Goal: Information Seeking & Learning: Learn about a topic

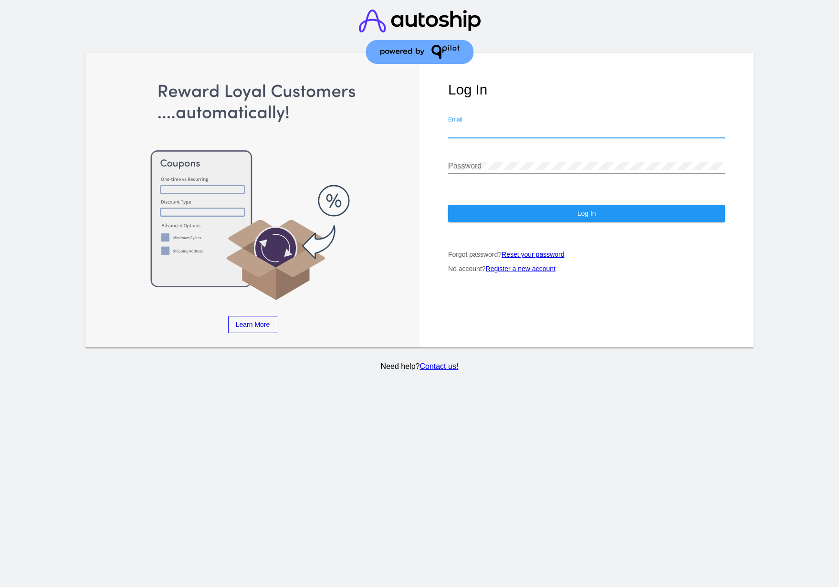
click at [488, 132] on input "Email" at bounding box center [586, 130] width 277 height 9
click at [0, 587] on com-1password-button at bounding box center [0, 587] width 0 height 0
type input "[PERSON_NAME][EMAIL_ADDRESS][PERSON_NAME][DOMAIN_NAME]"
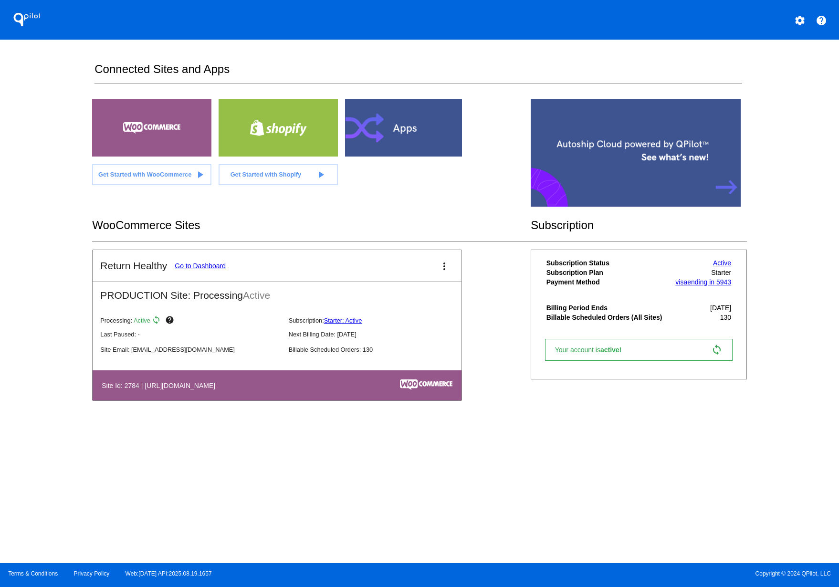
click at [209, 269] on link "Go to Dashboard" at bounding box center [200, 266] width 51 height 8
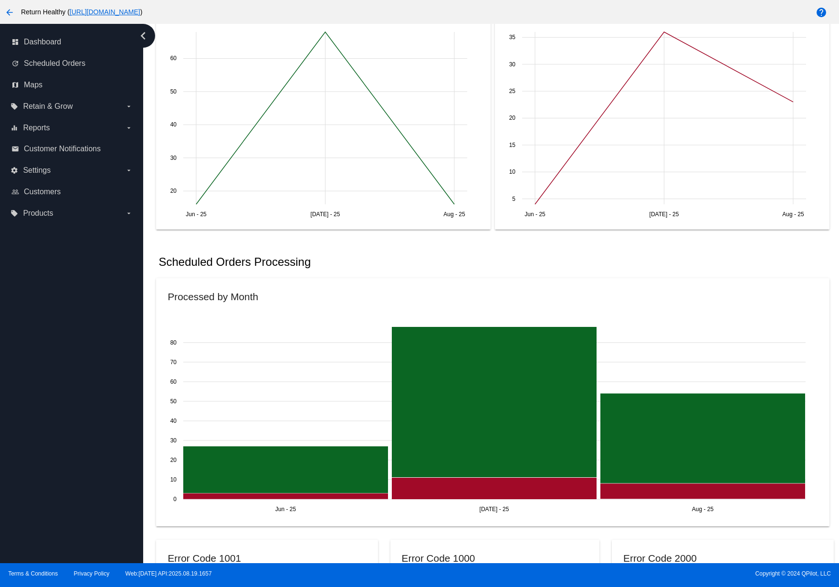
scroll to position [395, 0]
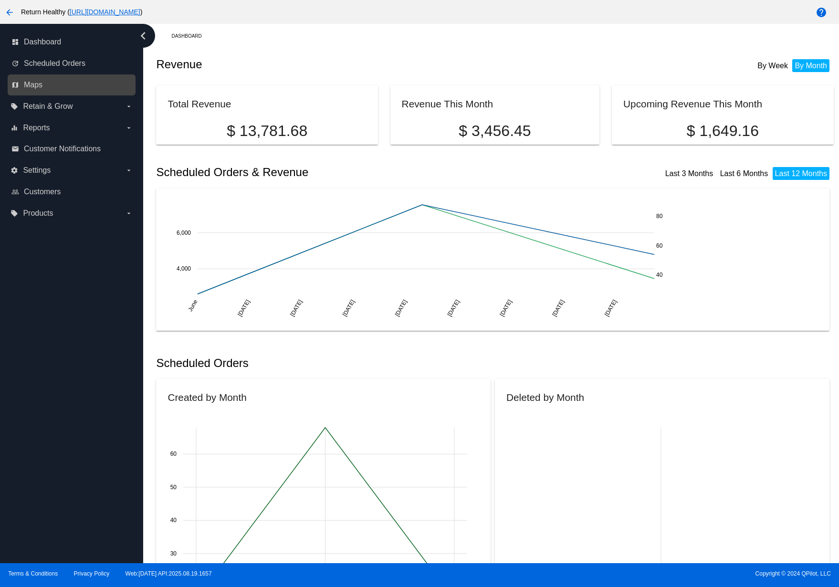
click at [63, 82] on link "map Maps" at bounding box center [71, 84] width 121 height 15
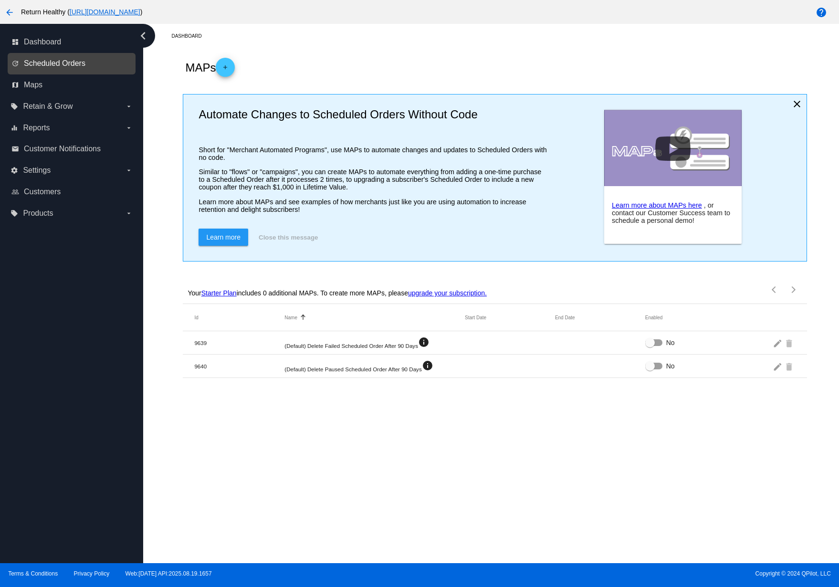
click at [66, 61] on span "Scheduled Orders" at bounding box center [55, 63] width 62 height 9
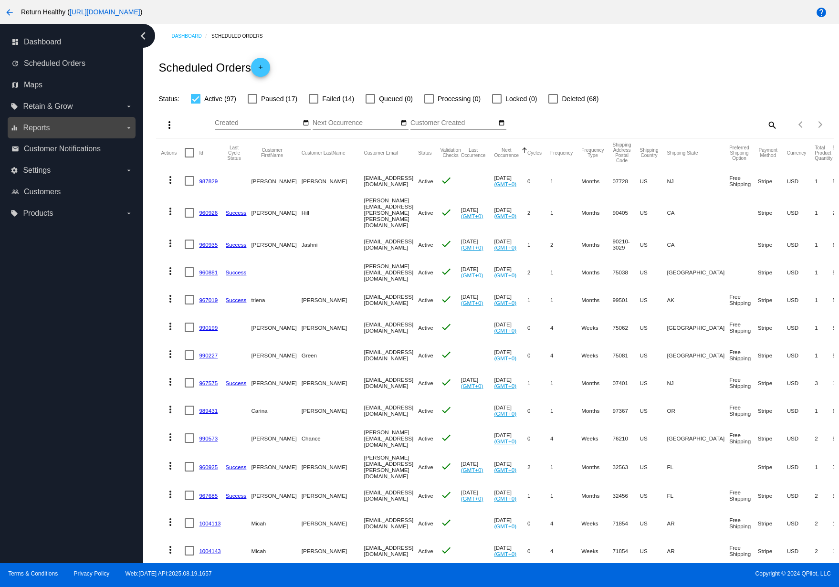
click at [45, 128] on span "Reports" at bounding box center [36, 128] width 27 height 9
click at [0, 0] on input "equalizer Reports arrow_drop_down" at bounding box center [0, 0] width 0 height 0
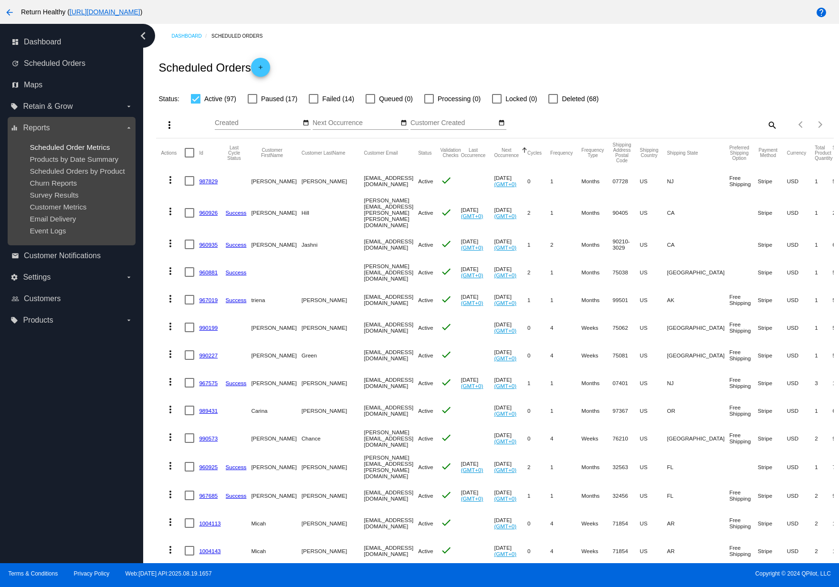
click at [65, 146] on span "Scheduled Order Metrics" at bounding box center [70, 147] width 80 height 8
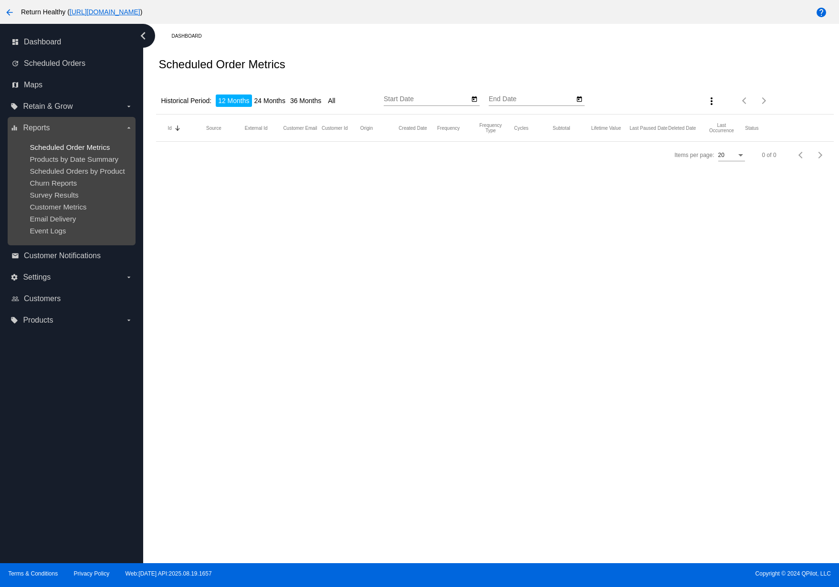
type input "8/21/2024"
type input "8/21/2025"
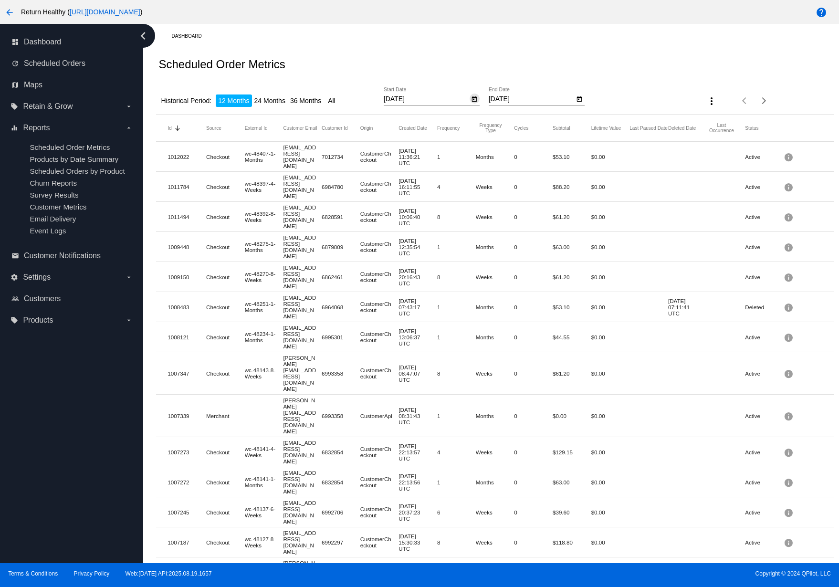
click at [474, 99] on icon "Open calendar" at bounding box center [474, 99] width 7 height 11
click at [473, 72] on div at bounding box center [419, 293] width 839 height 587
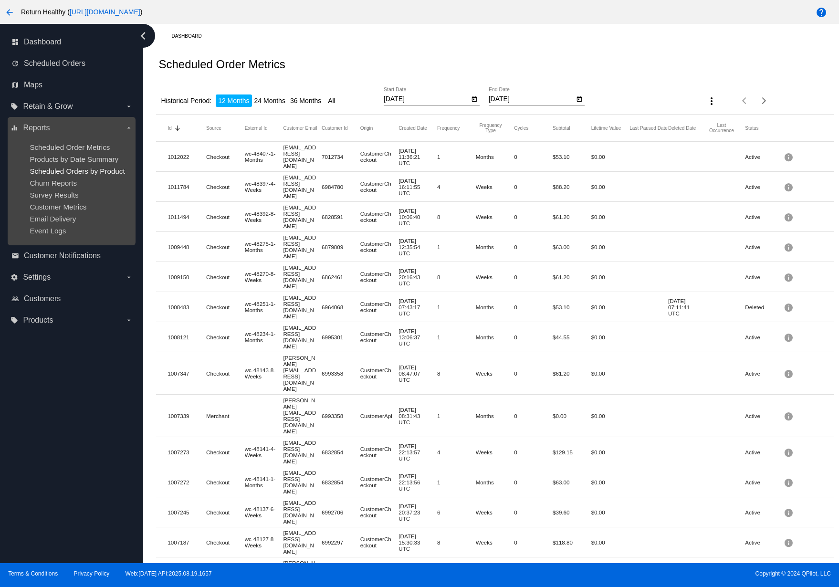
click at [56, 168] on span "Scheduled Orders by Product" at bounding box center [77, 171] width 95 height 8
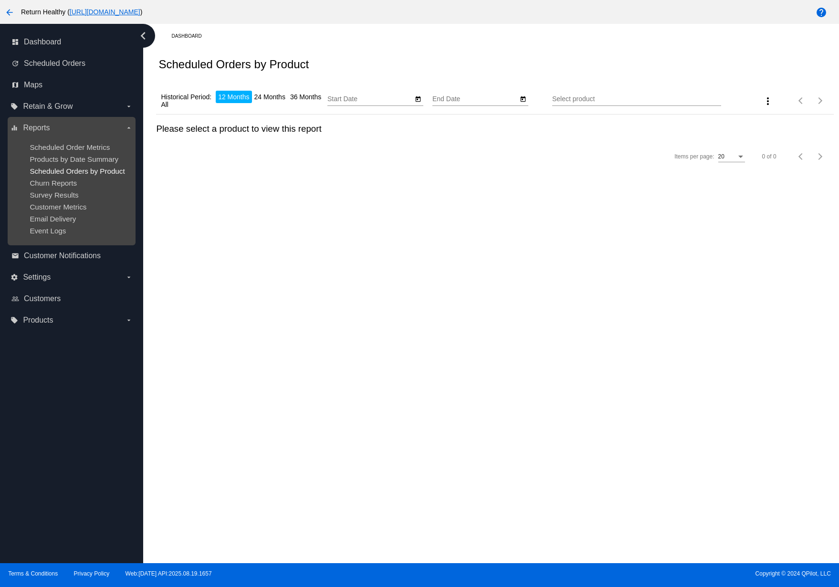
type input "8/21/2024"
type input "8/21/2025"
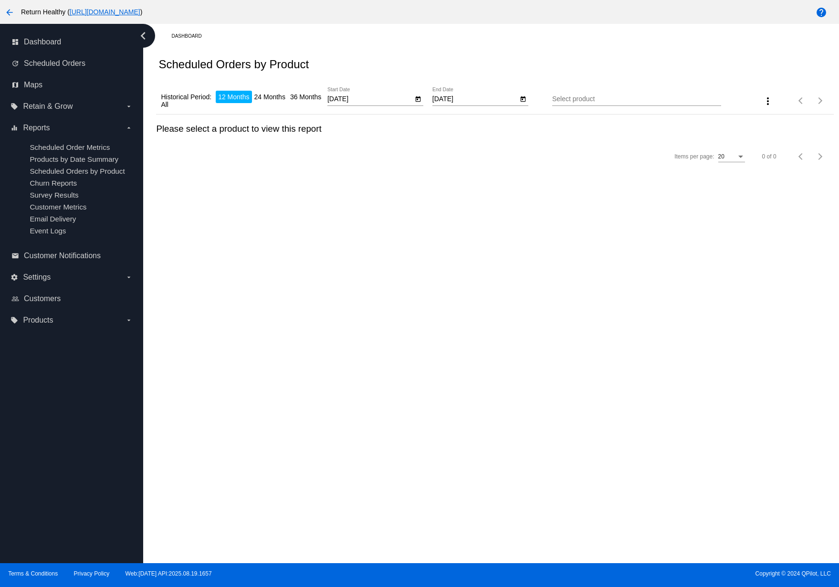
click at [637, 106] on div at bounding box center [636, 105] width 169 height 0
click at [625, 99] on input "Select product" at bounding box center [636, 99] width 169 height 8
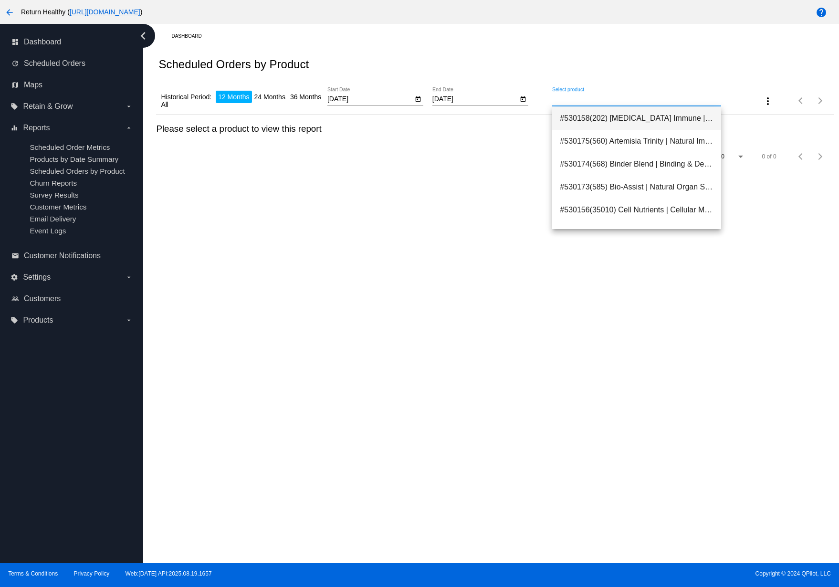
click at [661, 120] on span "#530158(202) Adaptogen Immune | Natural Stress & Immune Support 37.80" at bounding box center [637, 118] width 154 height 23
type input "Adaptogen Immune | Natural Stress & Immune Support"
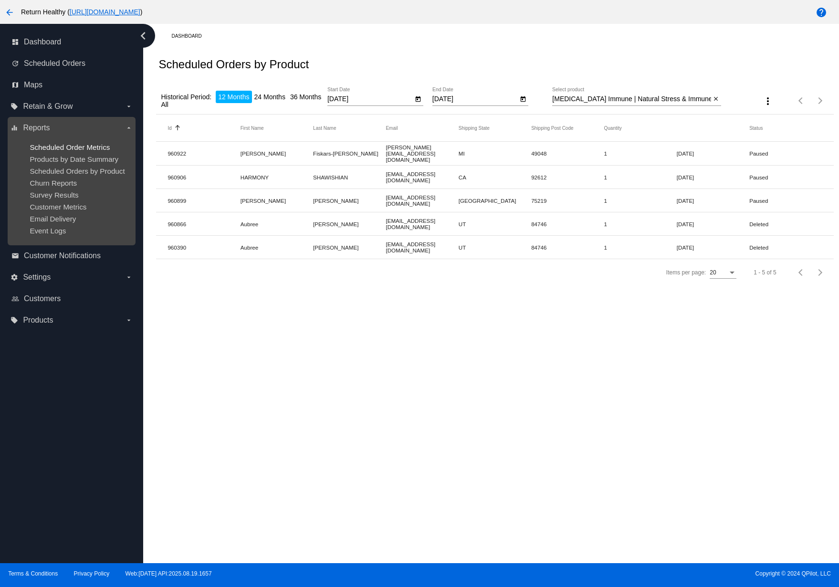
click at [52, 147] on span "Scheduled Order Metrics" at bounding box center [70, 147] width 80 height 8
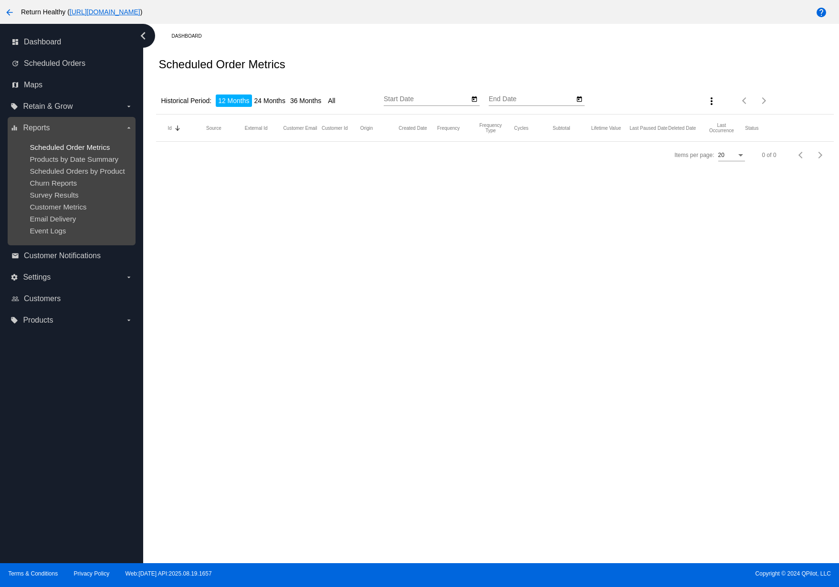
type input "8/21/2024"
type input "8/21/2025"
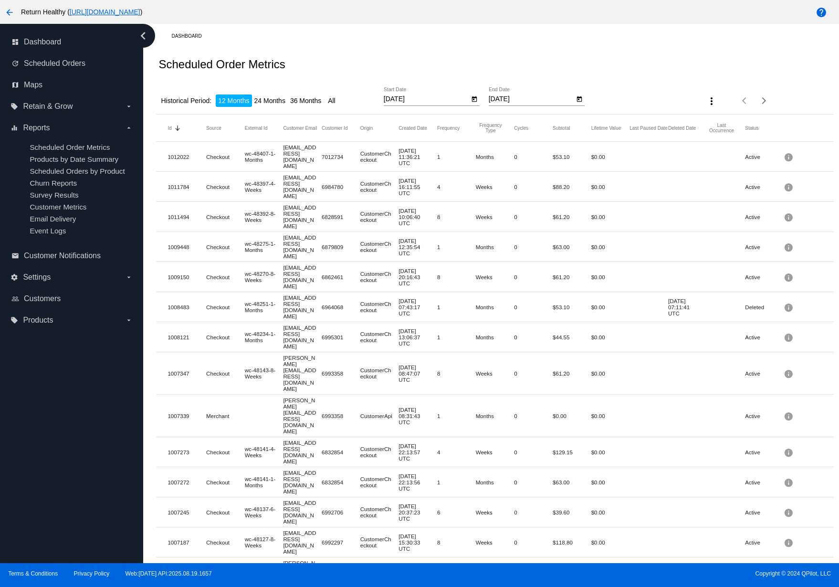
click at [281, 101] on li "24 Months" at bounding box center [270, 100] width 36 height 12
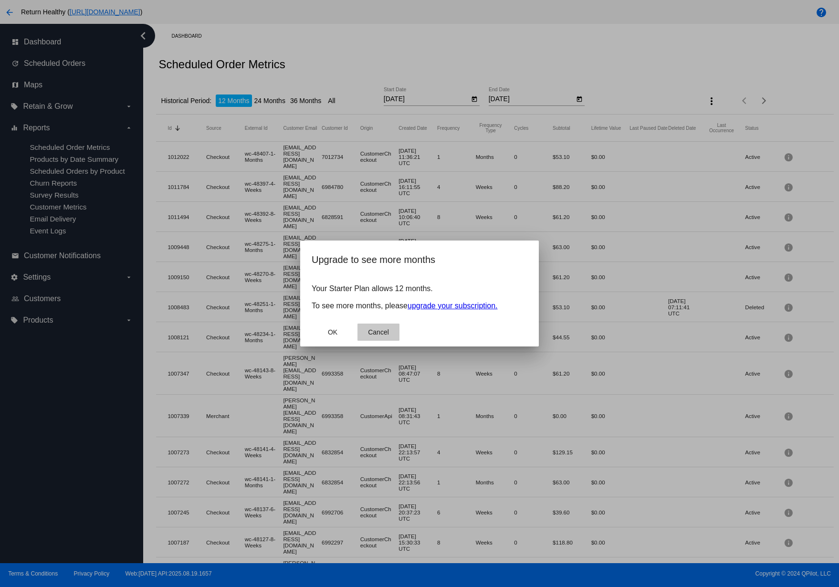
click at [384, 335] on span "Cancel" at bounding box center [378, 332] width 21 height 8
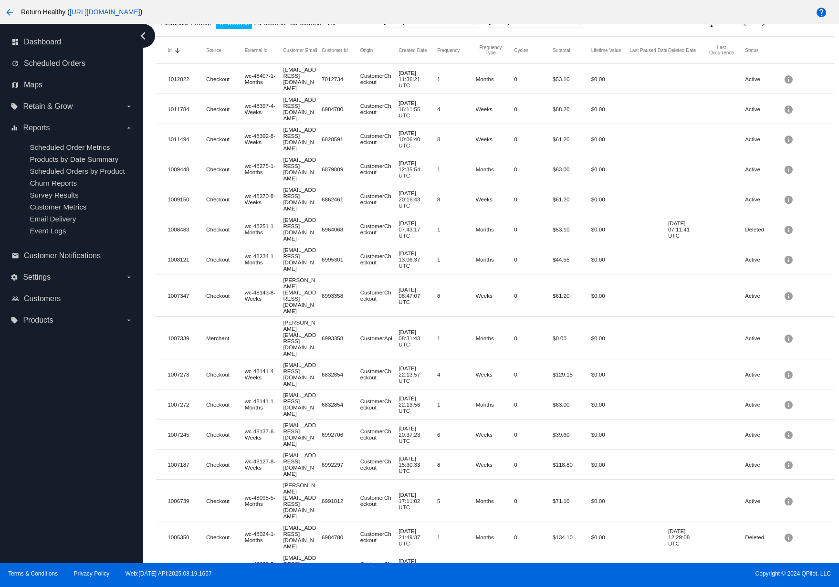
scroll to position [84, 0]
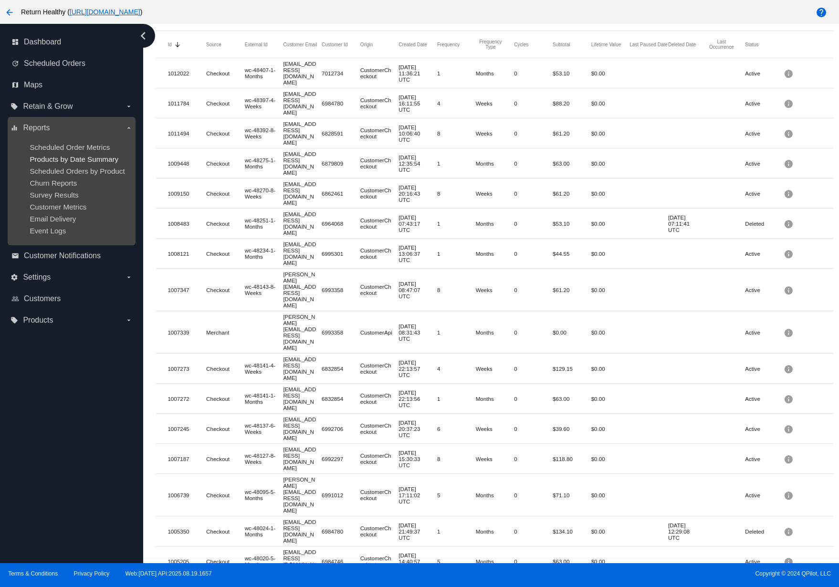
click at [66, 161] on span "Products by Date Summary" at bounding box center [74, 159] width 89 height 8
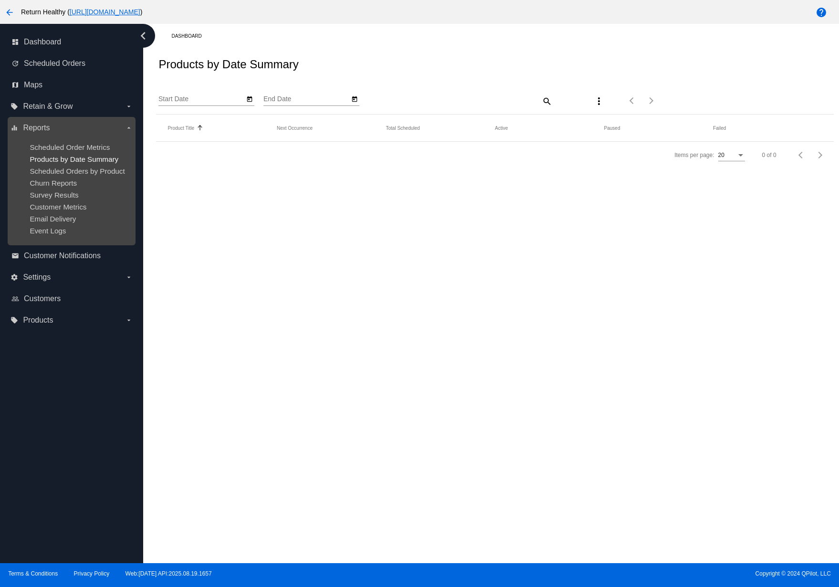
type input "8/21/2025"
type input "9/21/2025"
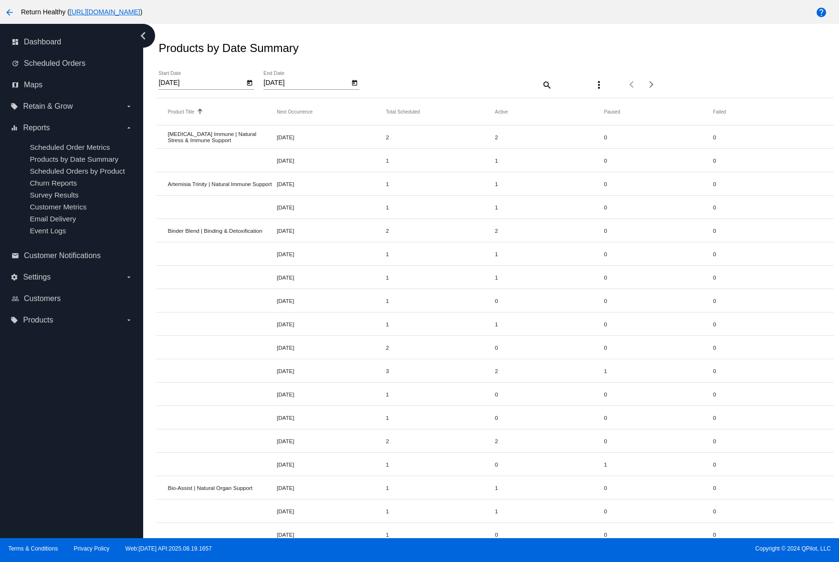
scroll to position [18, 0]
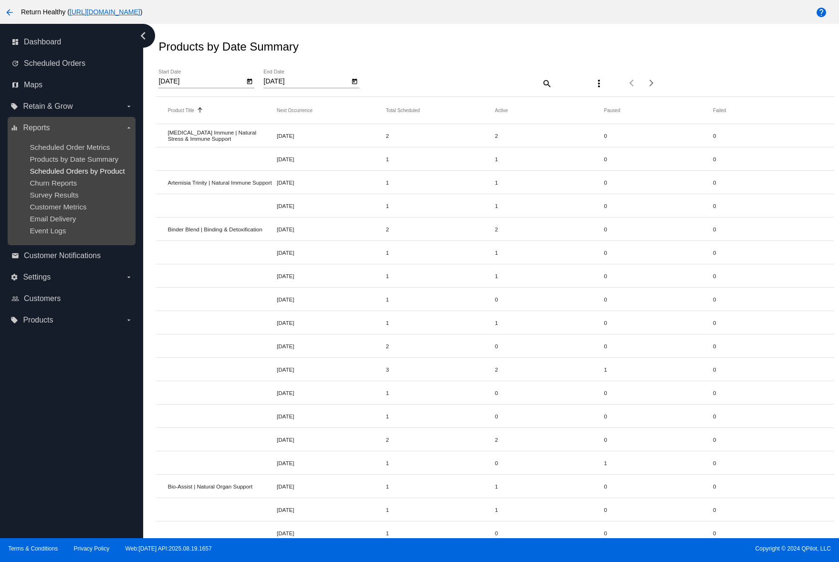
click at [58, 170] on span "Scheduled Orders by Product" at bounding box center [77, 171] width 95 height 8
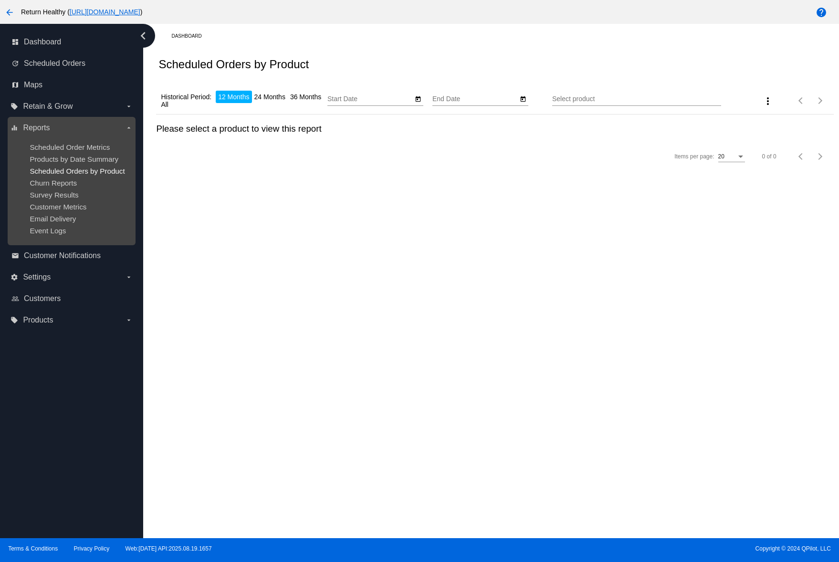
type input "8/21/2024"
type input "8/21/2025"
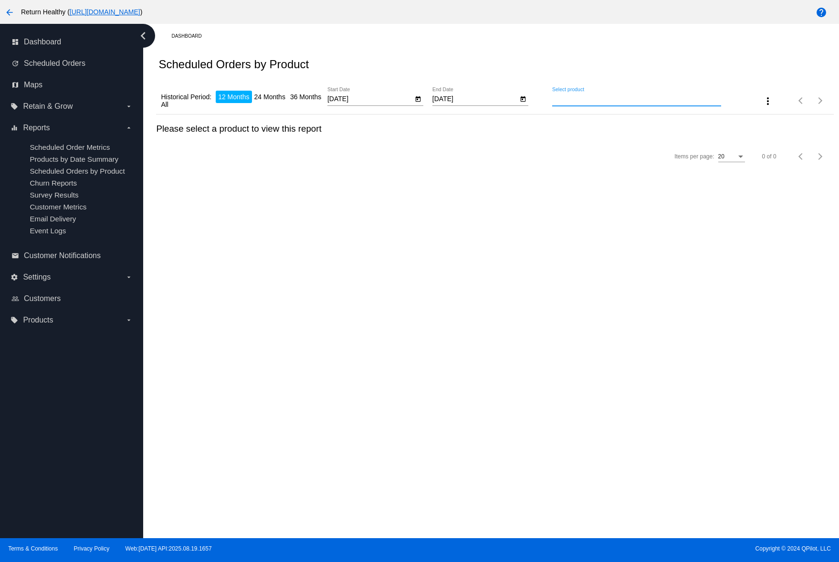
click at [570, 99] on input "Select product" at bounding box center [636, 99] width 169 height 8
click at [674, 121] on span "#530174(568) Binder Blend | Binding & Detoxification 39.60" at bounding box center [637, 118] width 154 height 23
type input "Binder Blend | Binding & Detoxification"
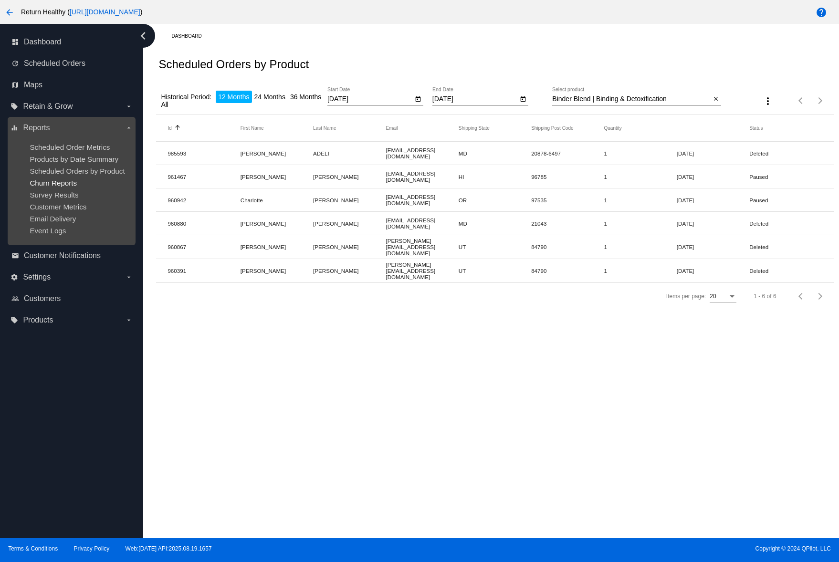
click at [62, 179] on span "Churn Reports" at bounding box center [53, 183] width 47 height 8
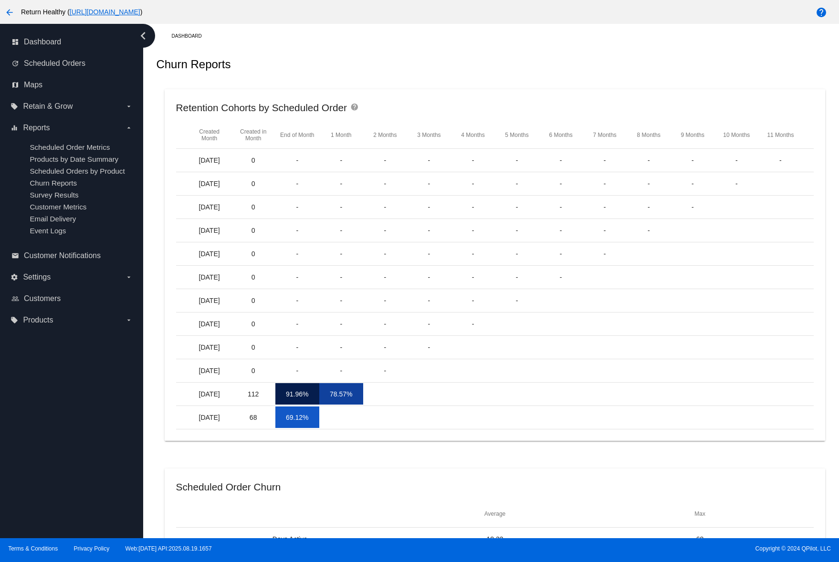
click at [298, 397] on mat-cell "91.96%" at bounding box center [297, 393] width 44 height 21
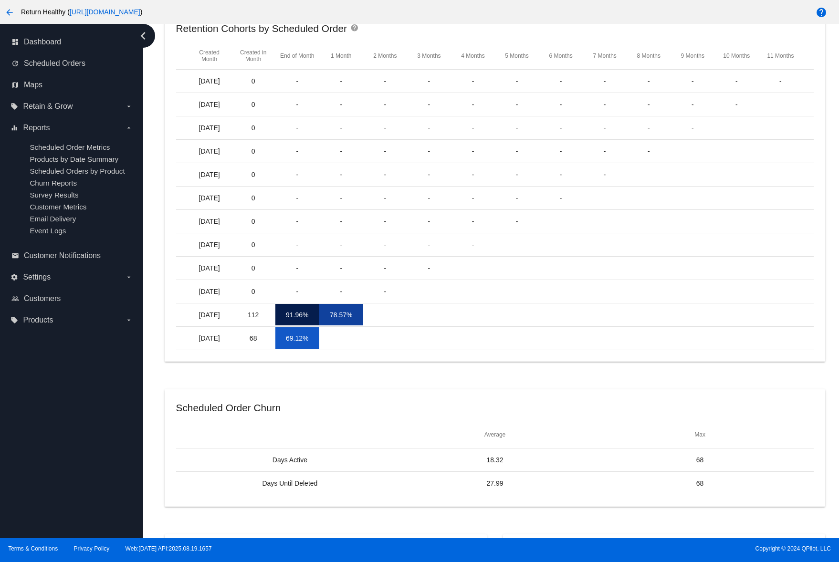
scroll to position [21, 0]
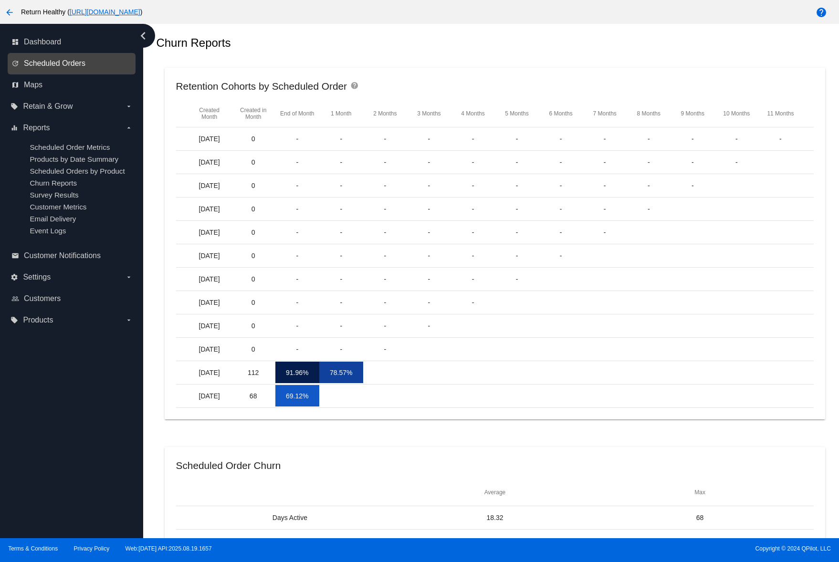
click at [79, 60] on span "Scheduled Orders" at bounding box center [55, 63] width 62 height 9
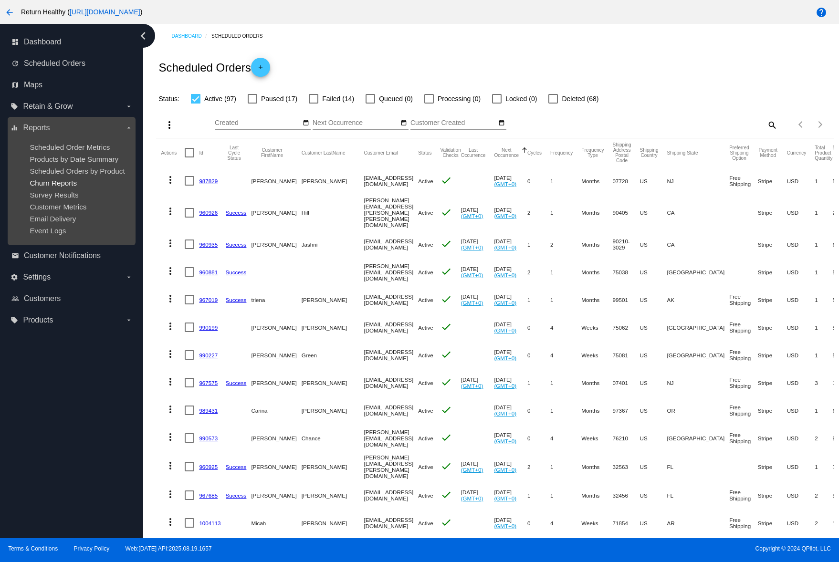
click at [62, 182] on span "Churn Reports" at bounding box center [53, 183] width 47 height 8
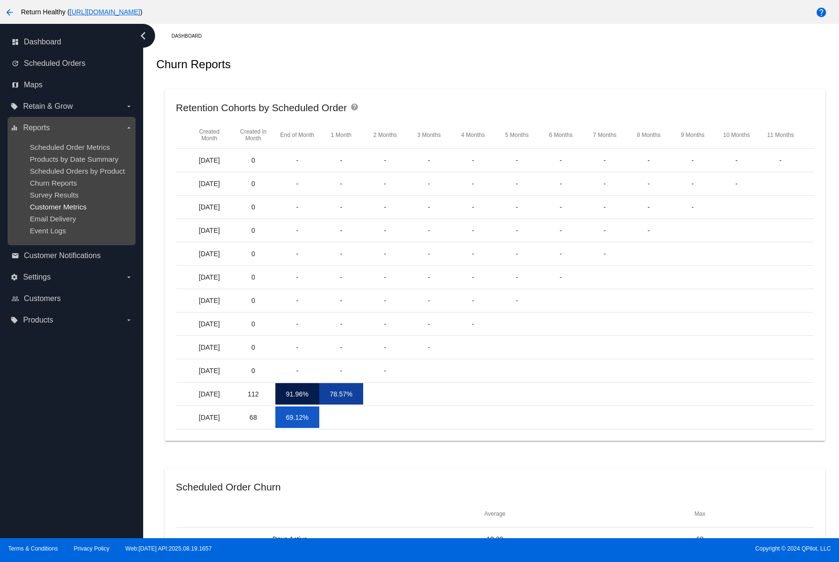
click at [58, 205] on span "Customer Metrics" at bounding box center [58, 207] width 57 height 8
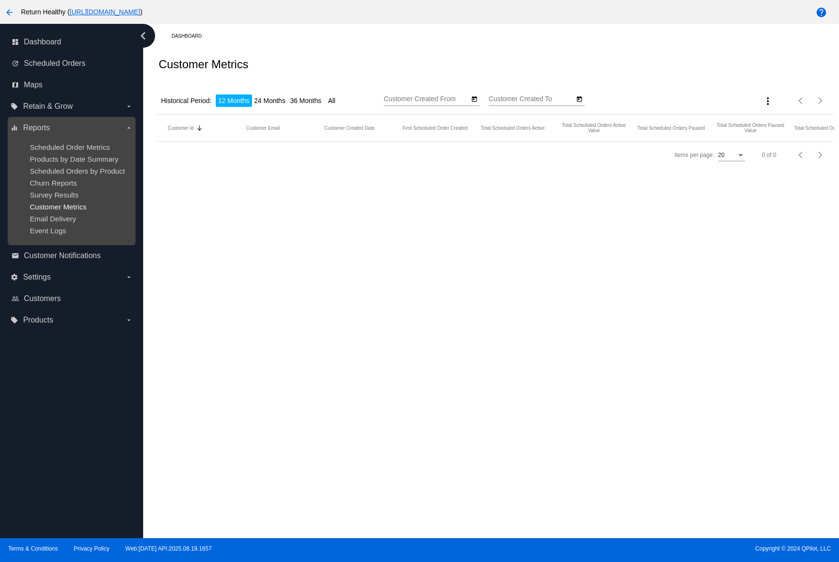
type input "8/21/2024"
type input "8/21/2025"
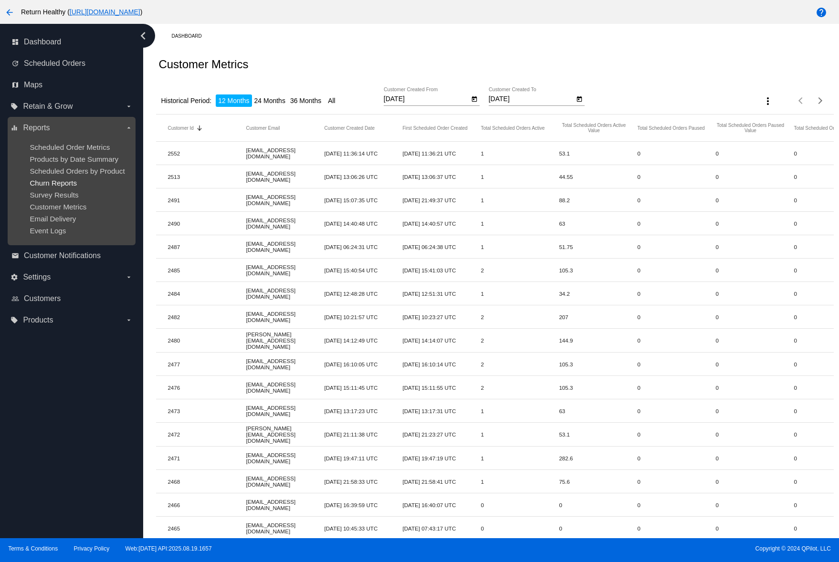
click at [68, 184] on span "Churn Reports" at bounding box center [53, 183] width 47 height 8
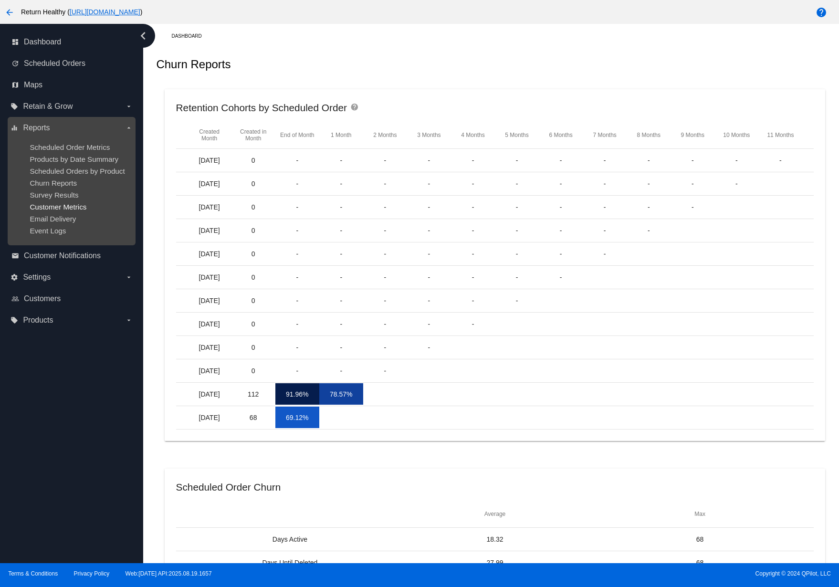
click at [75, 206] on span "Customer Metrics" at bounding box center [58, 207] width 57 height 8
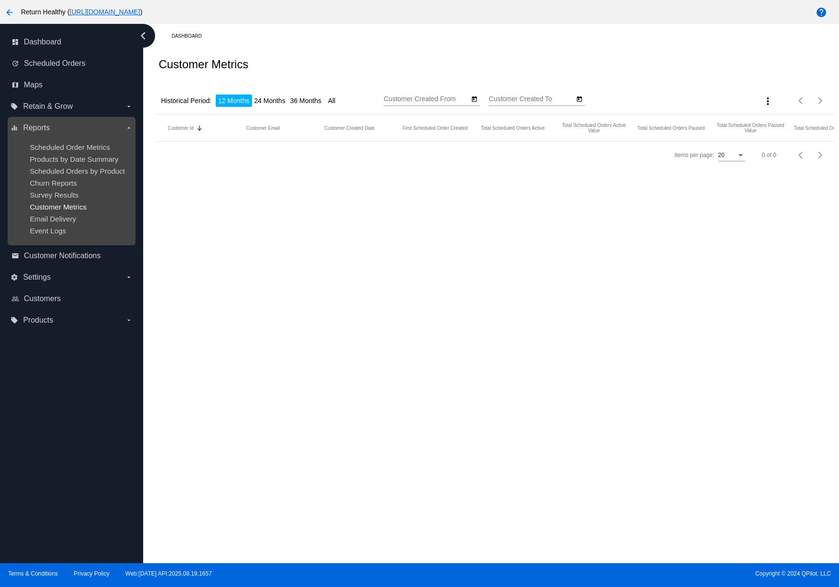
type input "8/21/2024"
type input "8/21/2025"
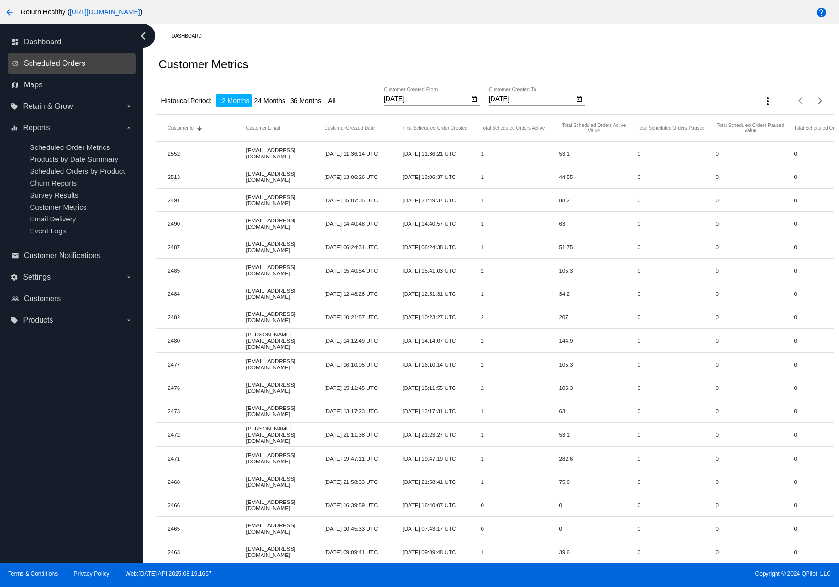
click at [45, 61] on span "Scheduled Orders" at bounding box center [55, 63] width 62 height 9
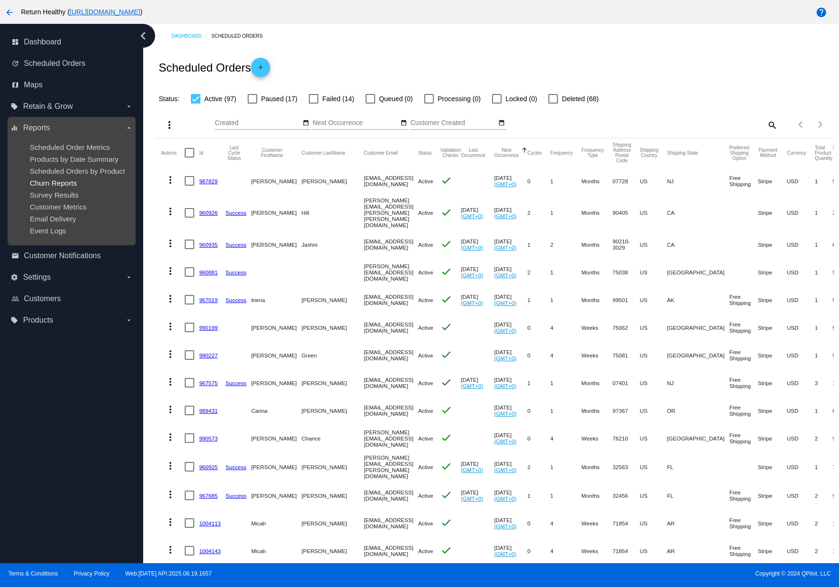
click at [60, 184] on span "Churn Reports" at bounding box center [53, 183] width 47 height 8
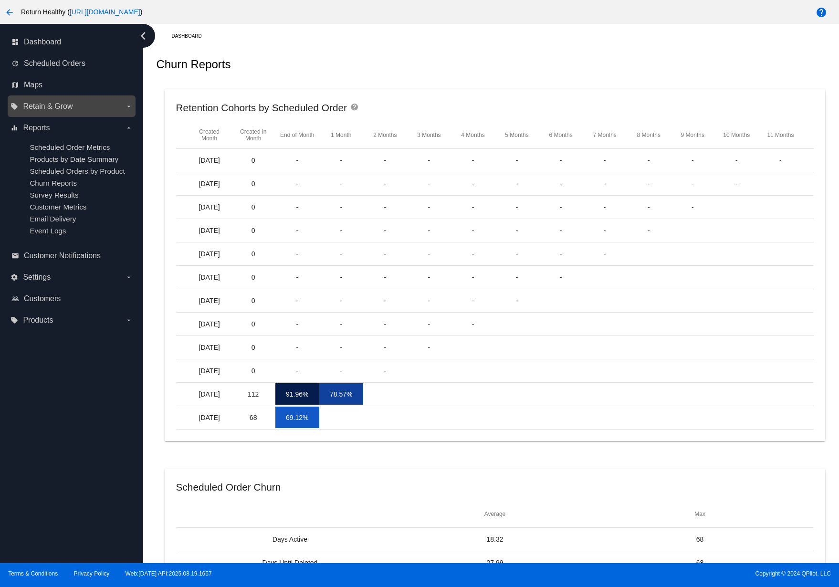
click at [64, 104] on span "Retain & Grow" at bounding box center [48, 106] width 50 height 9
click at [0, 0] on input "local_offer Retain & Grow arrow_drop_down" at bounding box center [0, 0] width 0 height 0
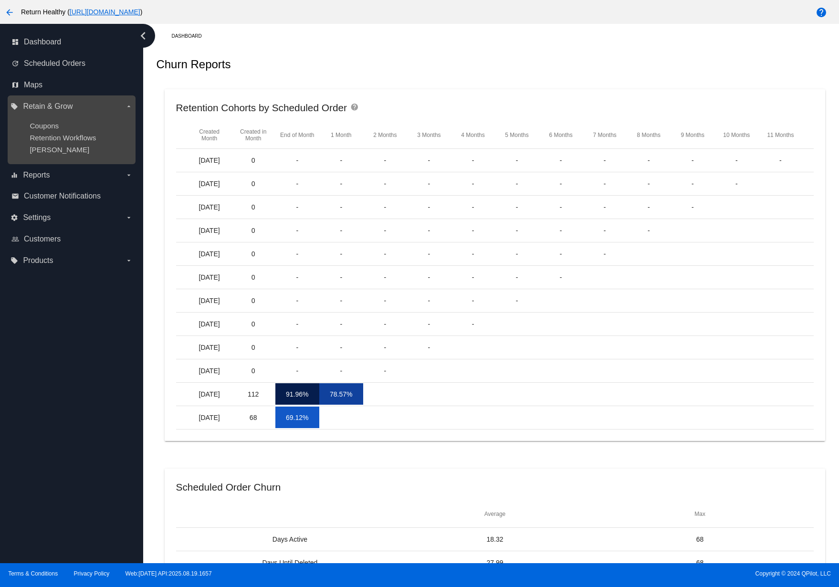
click at [64, 104] on span "Retain & Grow" at bounding box center [48, 106] width 50 height 9
click at [0, 0] on input "local_offer Retain & Grow arrow_drop_down" at bounding box center [0, 0] width 0 height 0
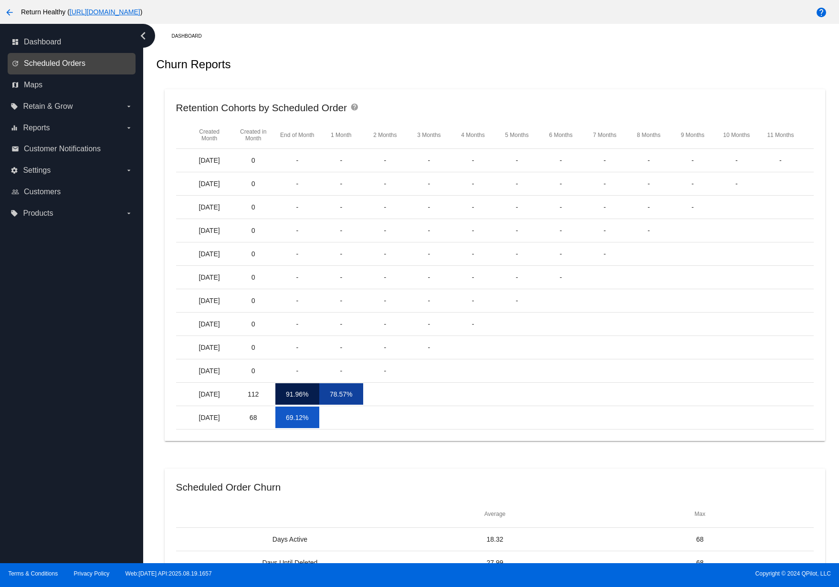
click at [66, 63] on span "Scheduled Orders" at bounding box center [55, 63] width 62 height 9
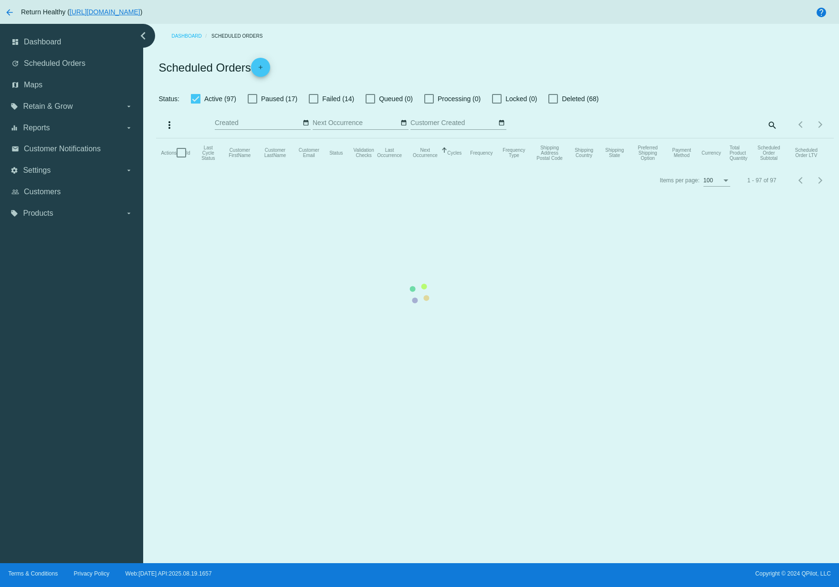
click at [156, 167] on mat-table "Actions Id Last Cycle Status Customer FirstName Customer LastName Customer Emai…" at bounding box center [494, 152] width 677 height 29
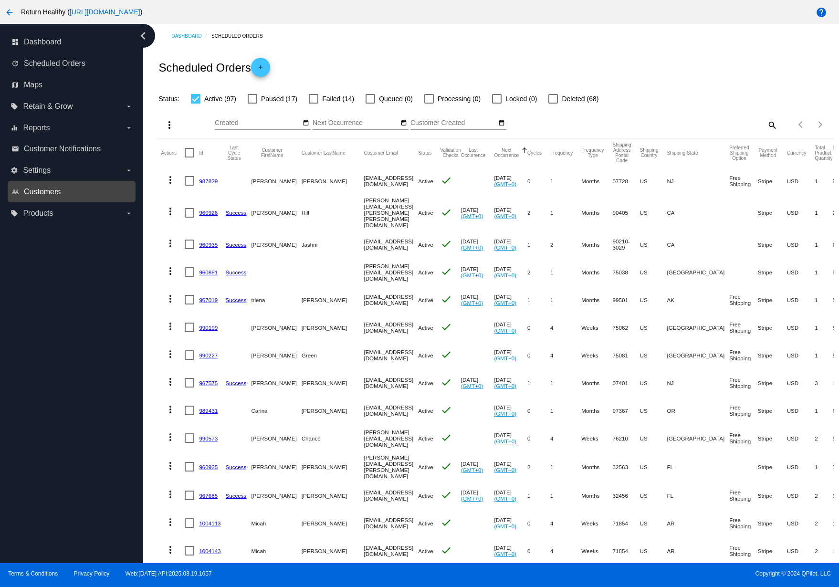
click at [44, 192] on span "Customers" at bounding box center [42, 192] width 37 height 9
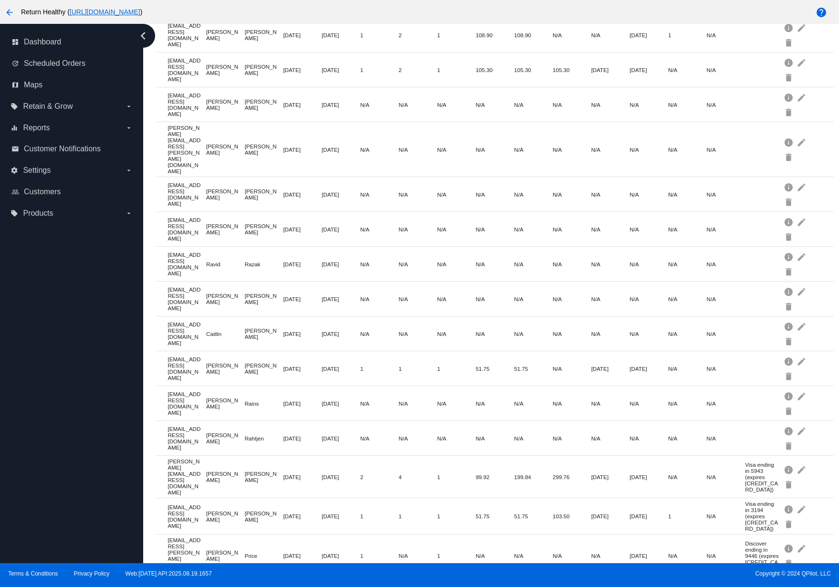
scroll to position [3090, 0]
